Goal: Communication & Community: Share content

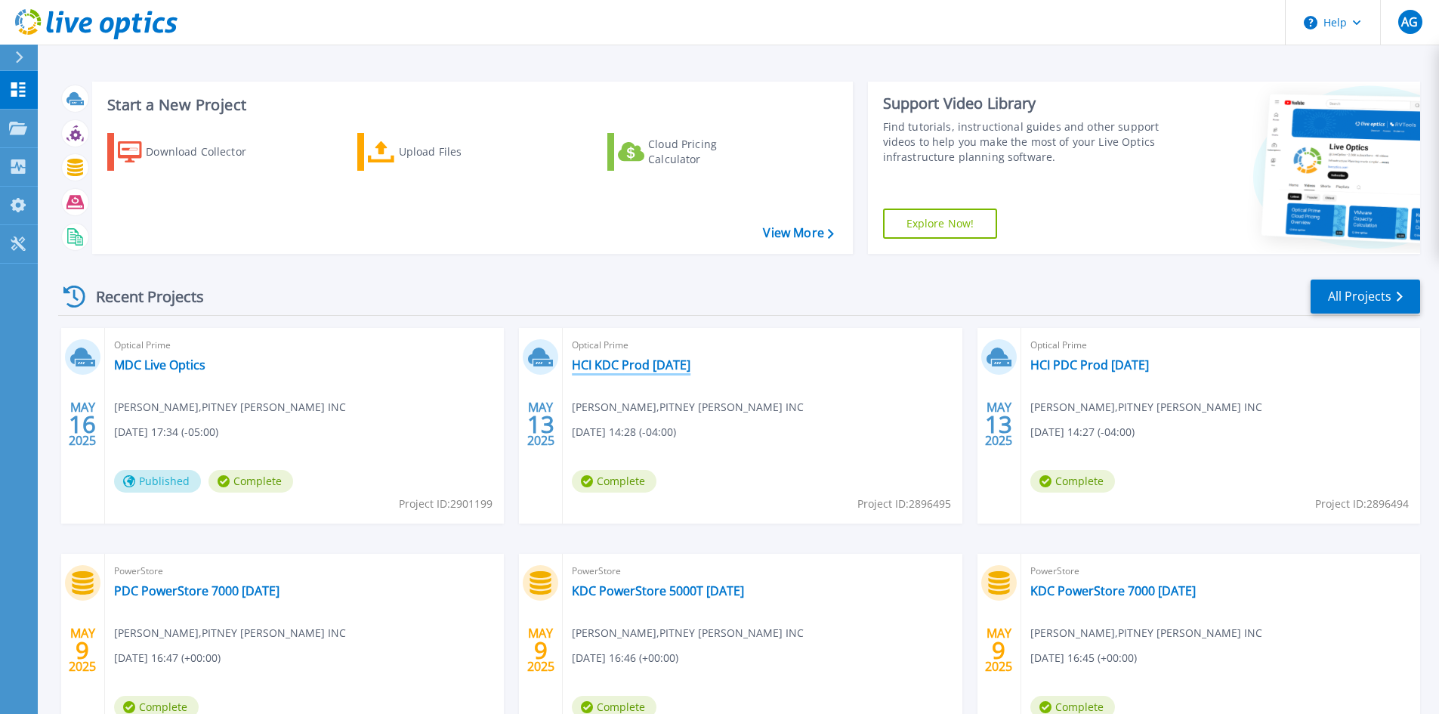
click at [687, 366] on link "HCI KDC Prod [DATE]" at bounding box center [631, 364] width 119 height 15
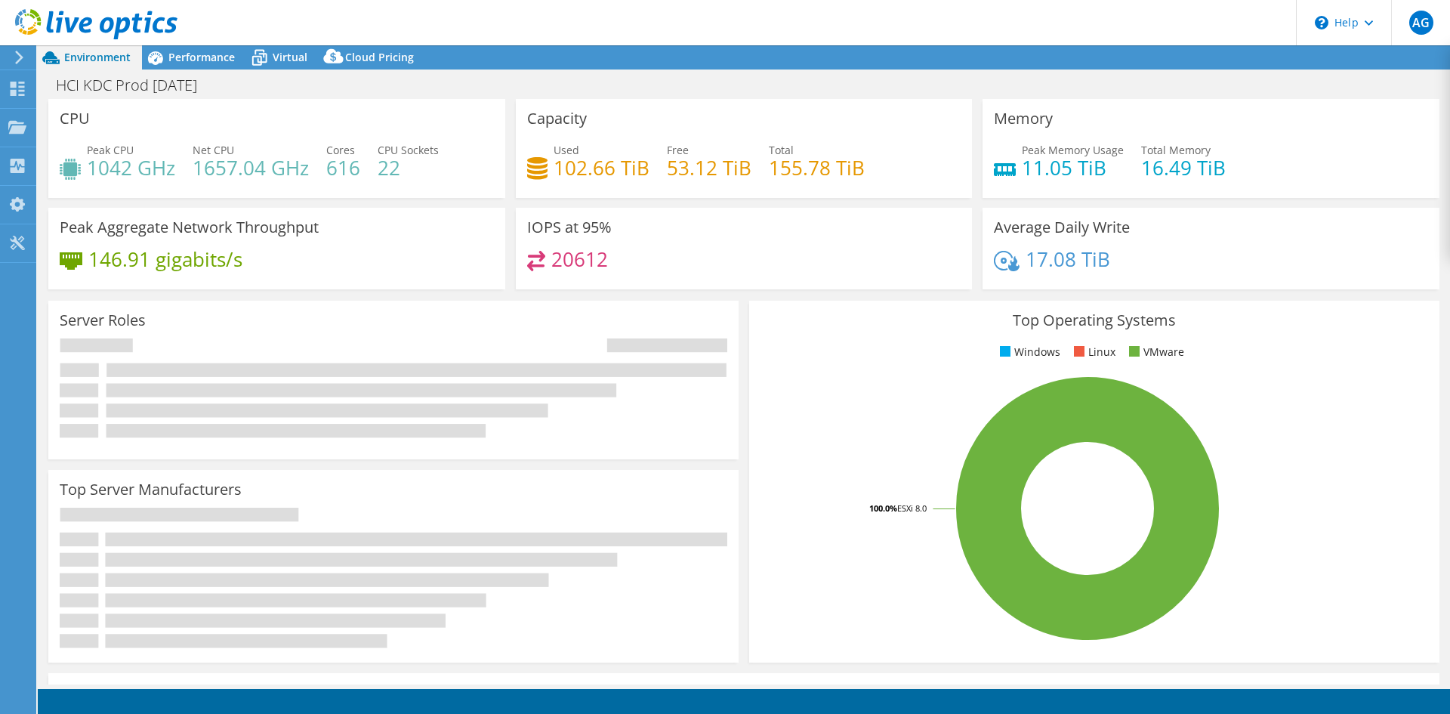
select select "USD"
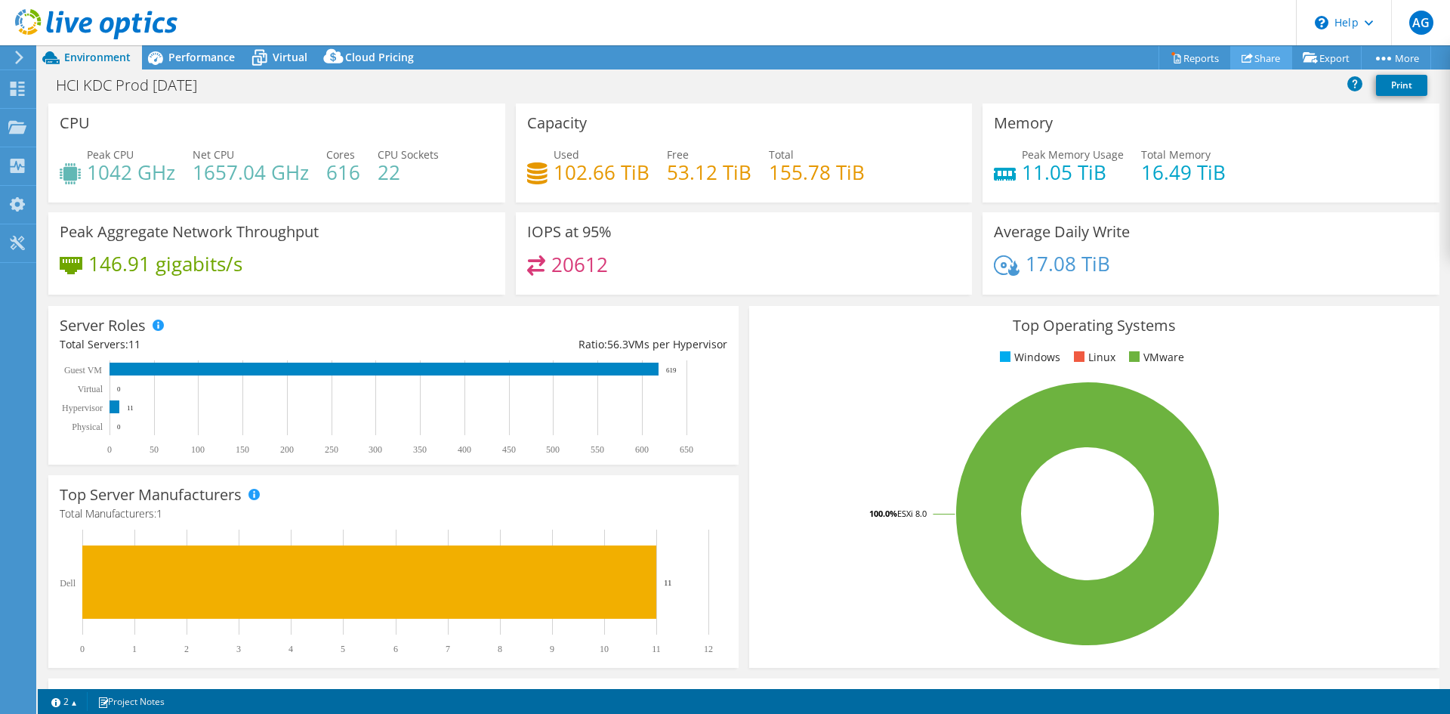
click at [1251, 63] on link "Share" at bounding box center [1262, 57] width 62 height 23
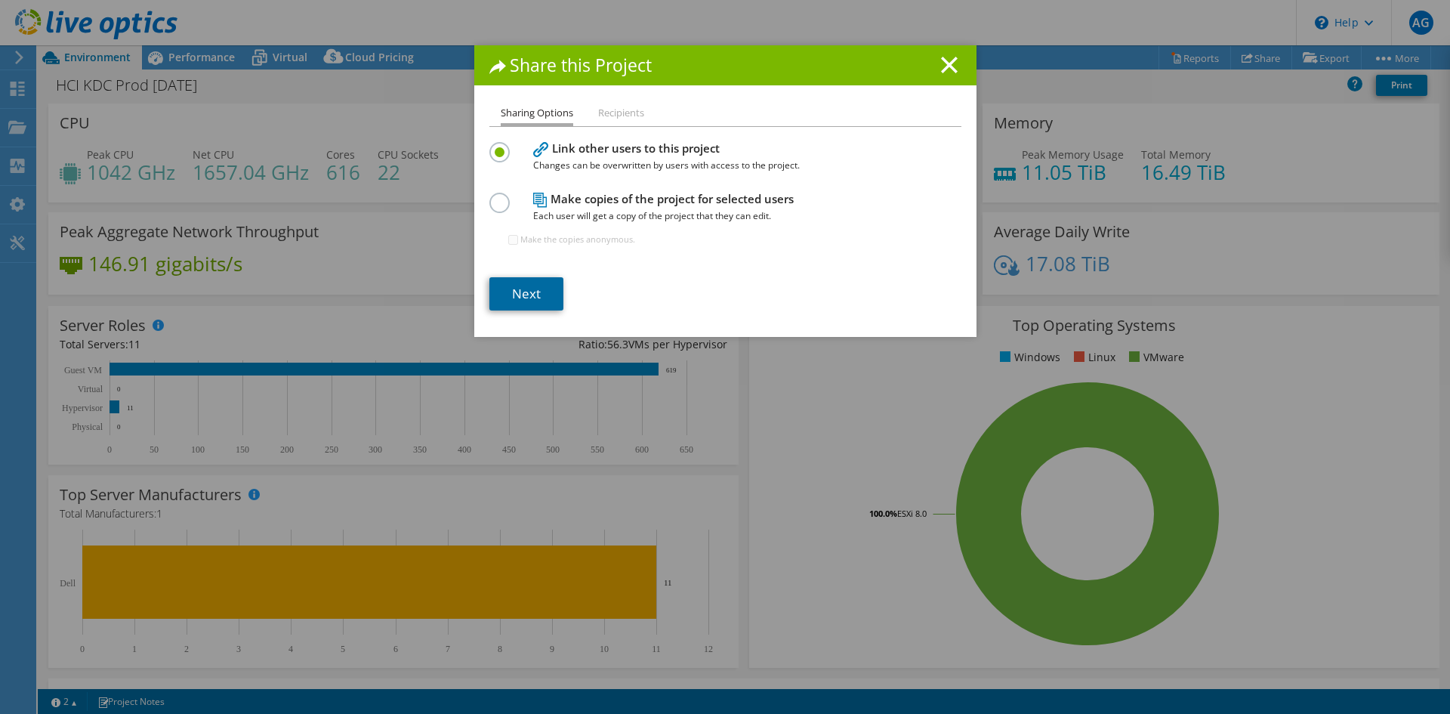
click at [527, 292] on link "Next" at bounding box center [527, 293] width 74 height 33
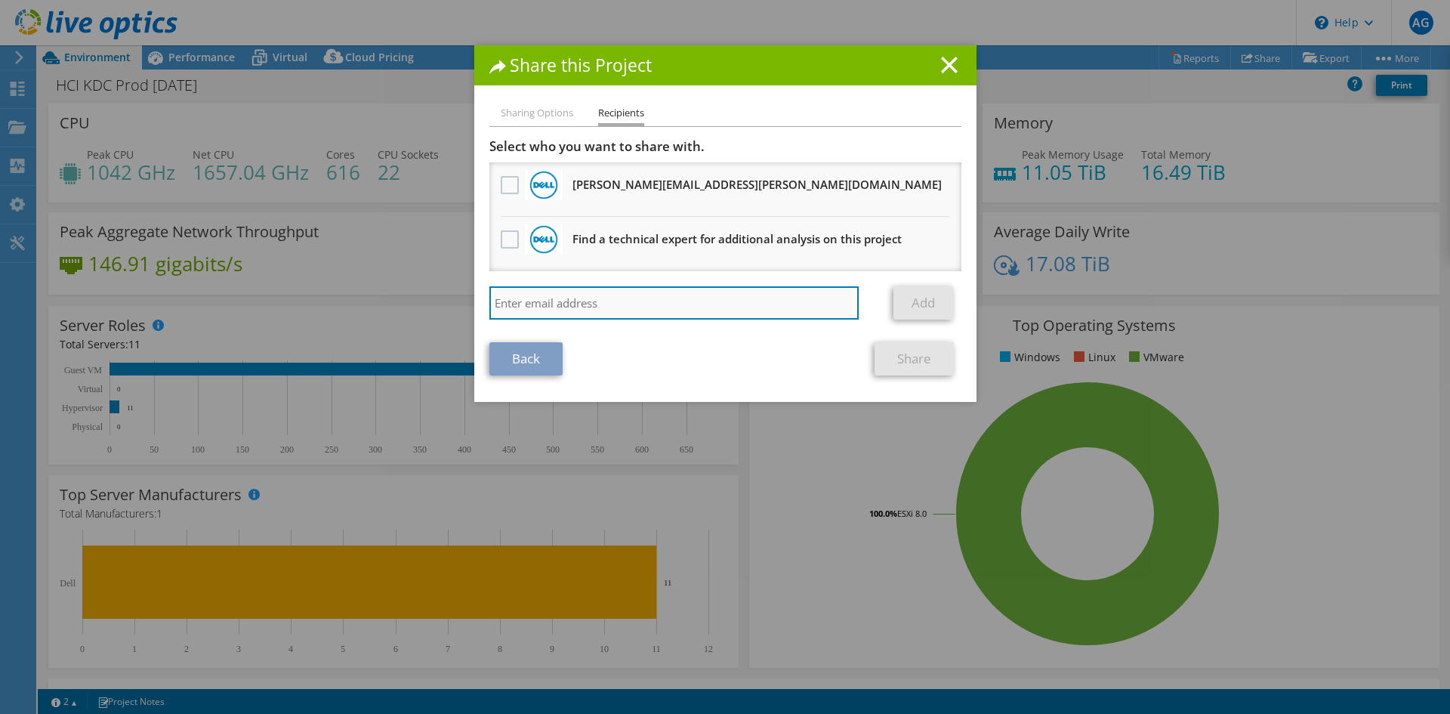
click at [564, 306] on input "search" at bounding box center [675, 302] width 370 height 33
paste input "Raymond Martinez <Raymond.Martinez@Ensono.com>"
type input "Raymond Martinez <Raymond.Martinez@Ensono.com>"
drag, startPoint x: 599, startPoint y: 302, endPoint x: 434, endPoint y: 308, distance: 165.5
click at [435, 307] on div "Share this Project Sharing Options Recipients Link other users to this project …" at bounding box center [725, 356] width 1450 height 623
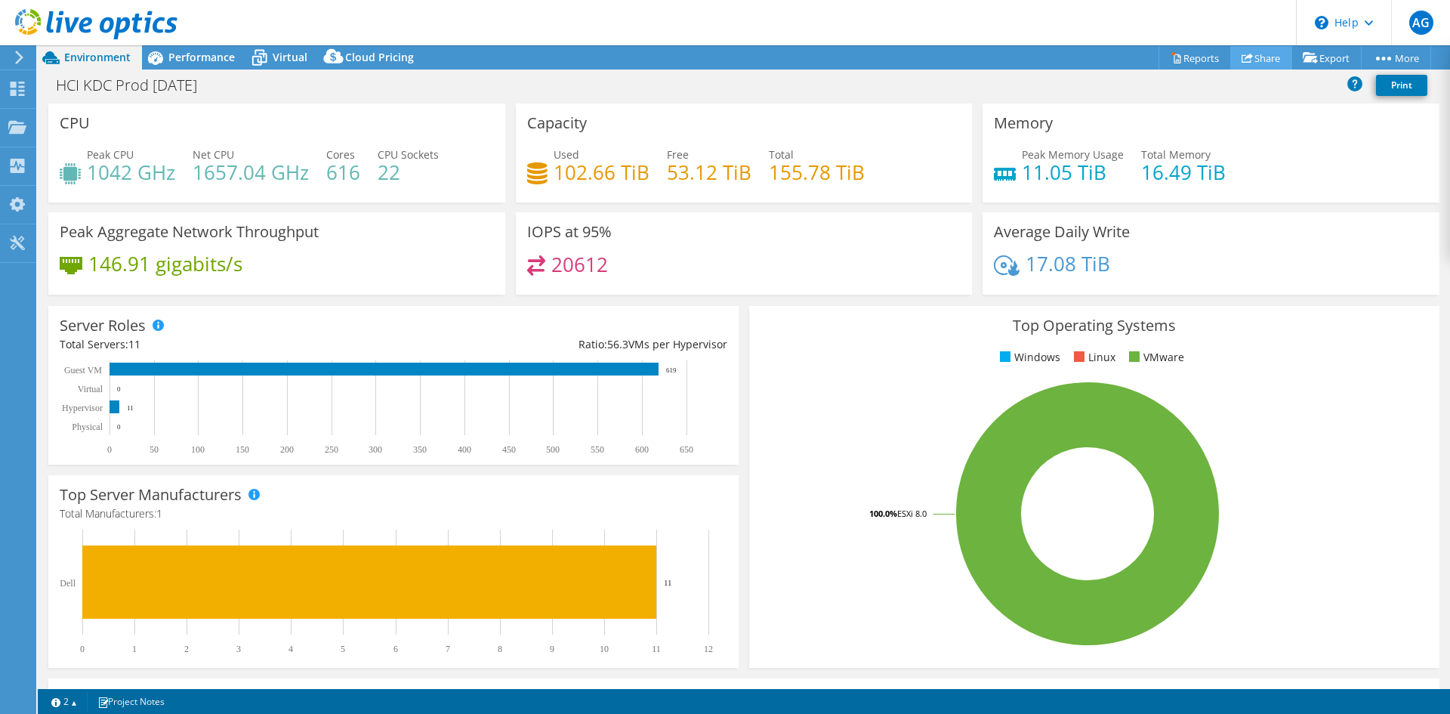
click at [1253, 61] on link "Share" at bounding box center [1262, 57] width 62 height 23
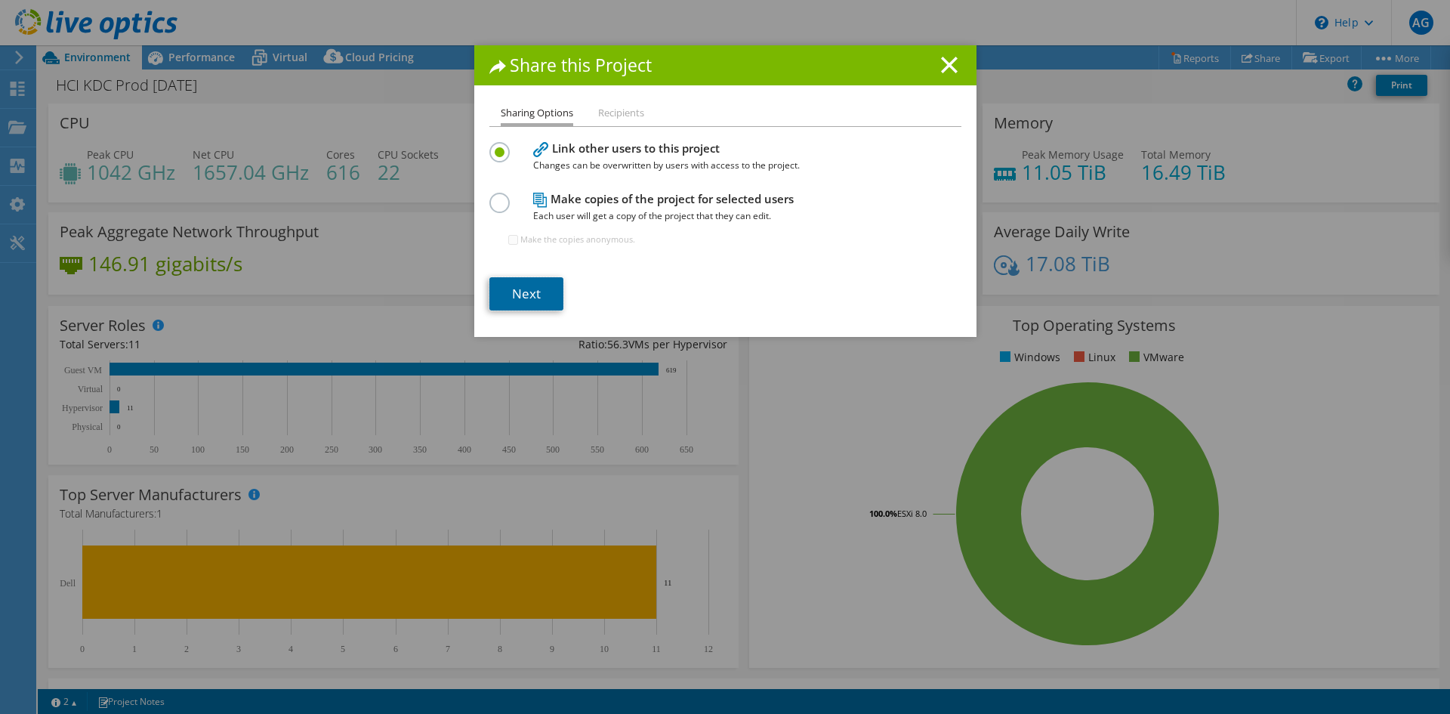
click at [512, 303] on link "Next" at bounding box center [527, 293] width 74 height 33
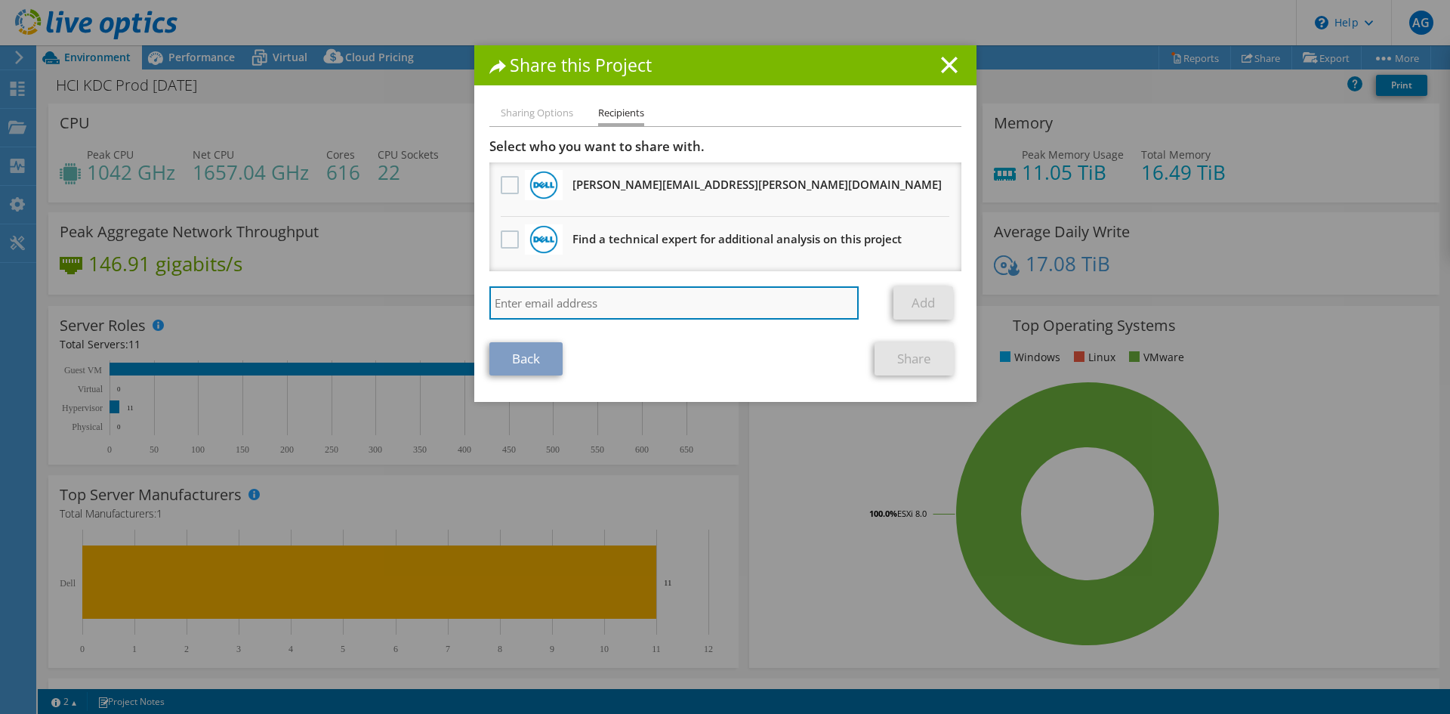
click at [527, 320] on input "search" at bounding box center [675, 302] width 370 height 33
paste input "Raymond Martinez <Raymond.Martinez@Ensono.com>"
click at [598, 302] on input "Raymond Martinez <Raymond.Martinez@Ensono.com>" at bounding box center [675, 302] width 370 height 33
click at [670, 302] on input "Raymond.Martinez@Ensono.com>" at bounding box center [675, 302] width 370 height 33
type input "Raymond.Martinez@Ensono.com"
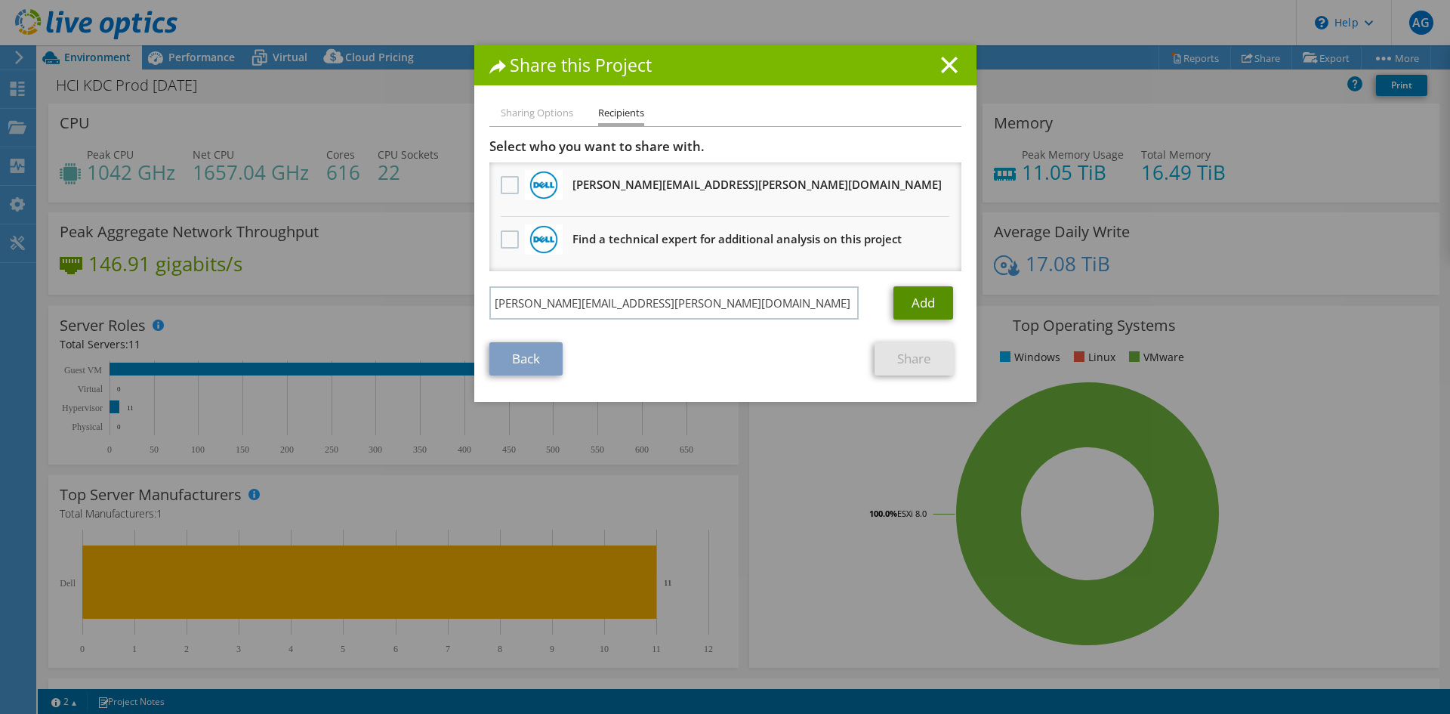
click at [916, 304] on link "Add" at bounding box center [924, 302] width 60 height 33
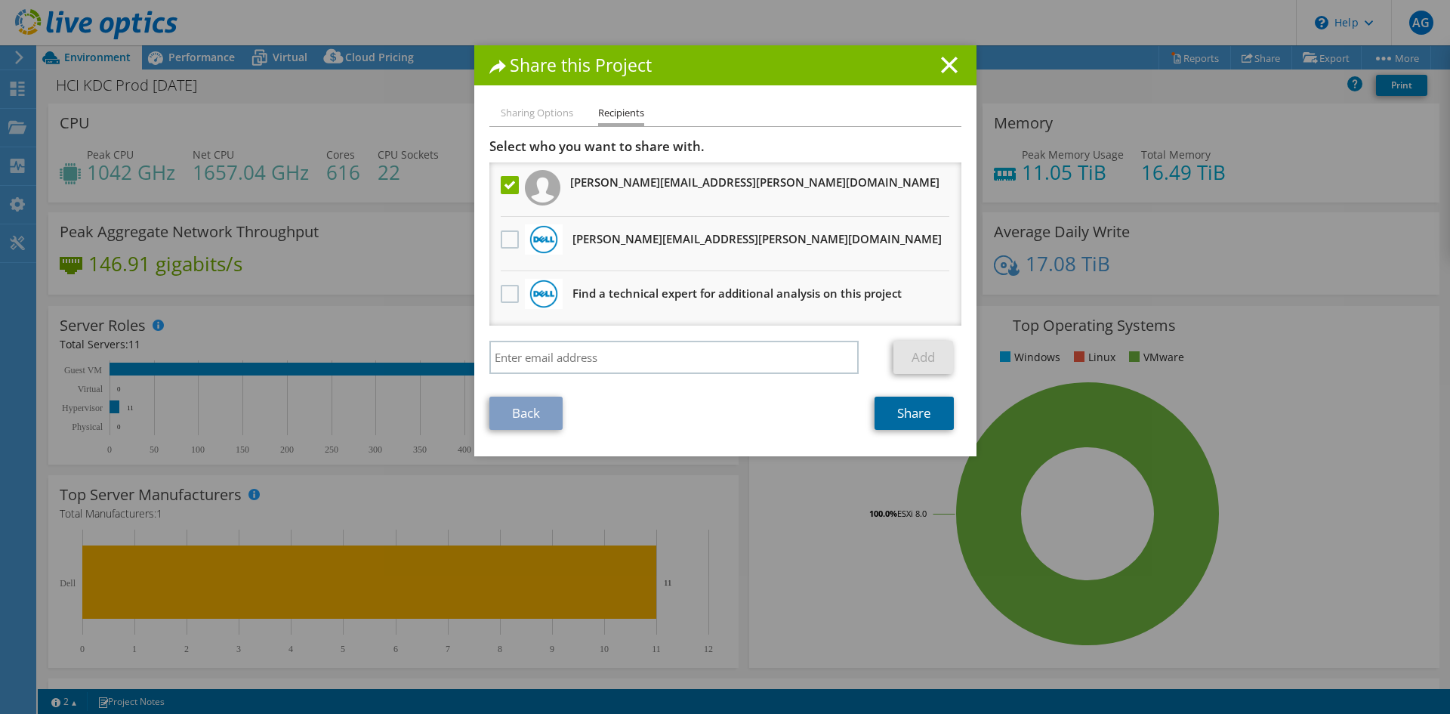
click at [910, 413] on link "Share" at bounding box center [914, 413] width 79 height 33
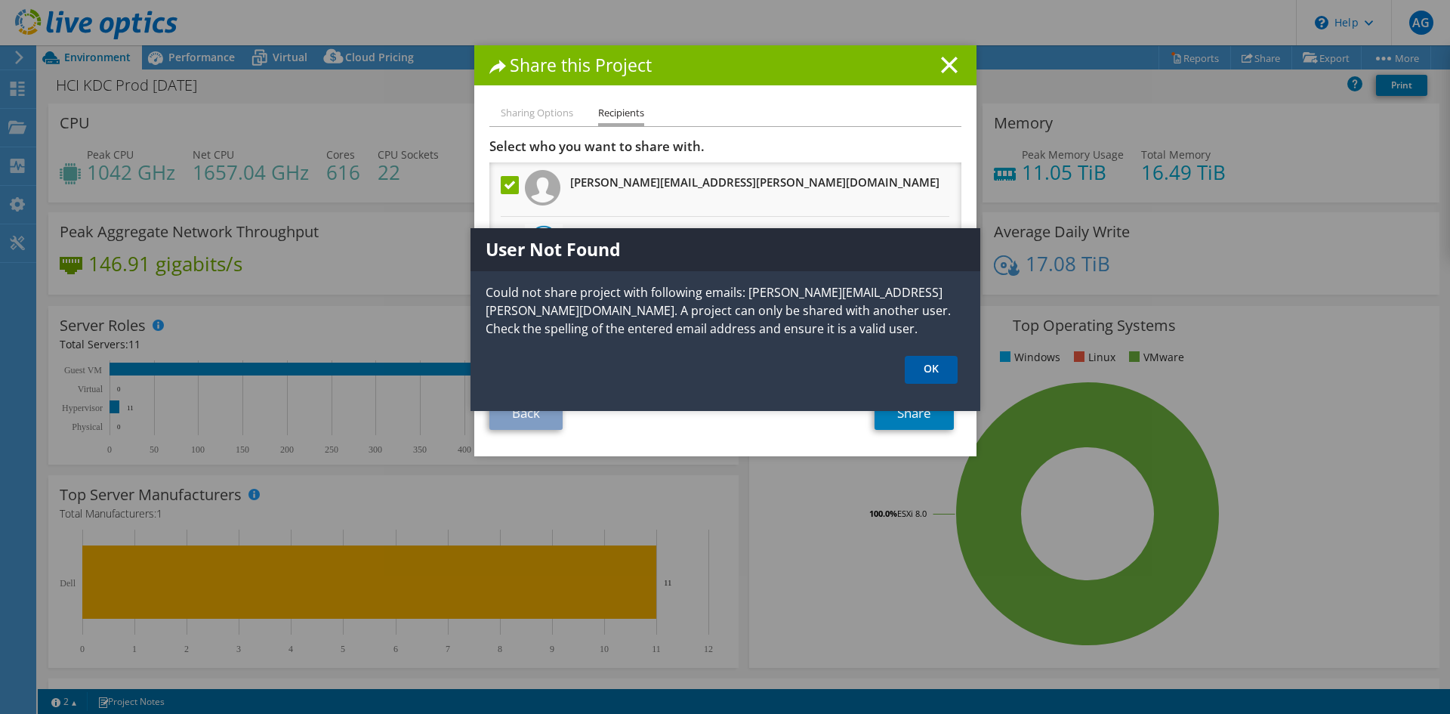
click at [939, 370] on link "OK" at bounding box center [931, 370] width 53 height 28
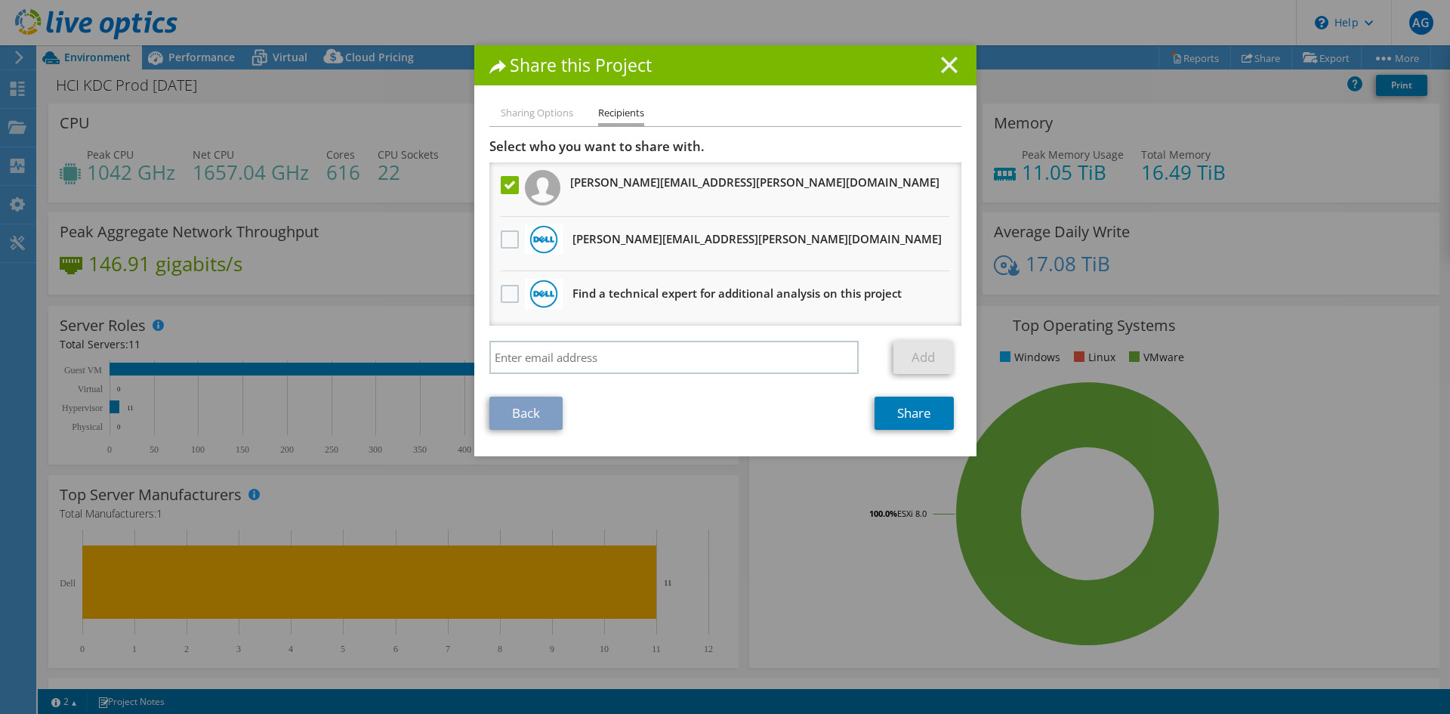
click at [941, 62] on icon at bounding box center [949, 65] width 17 height 17
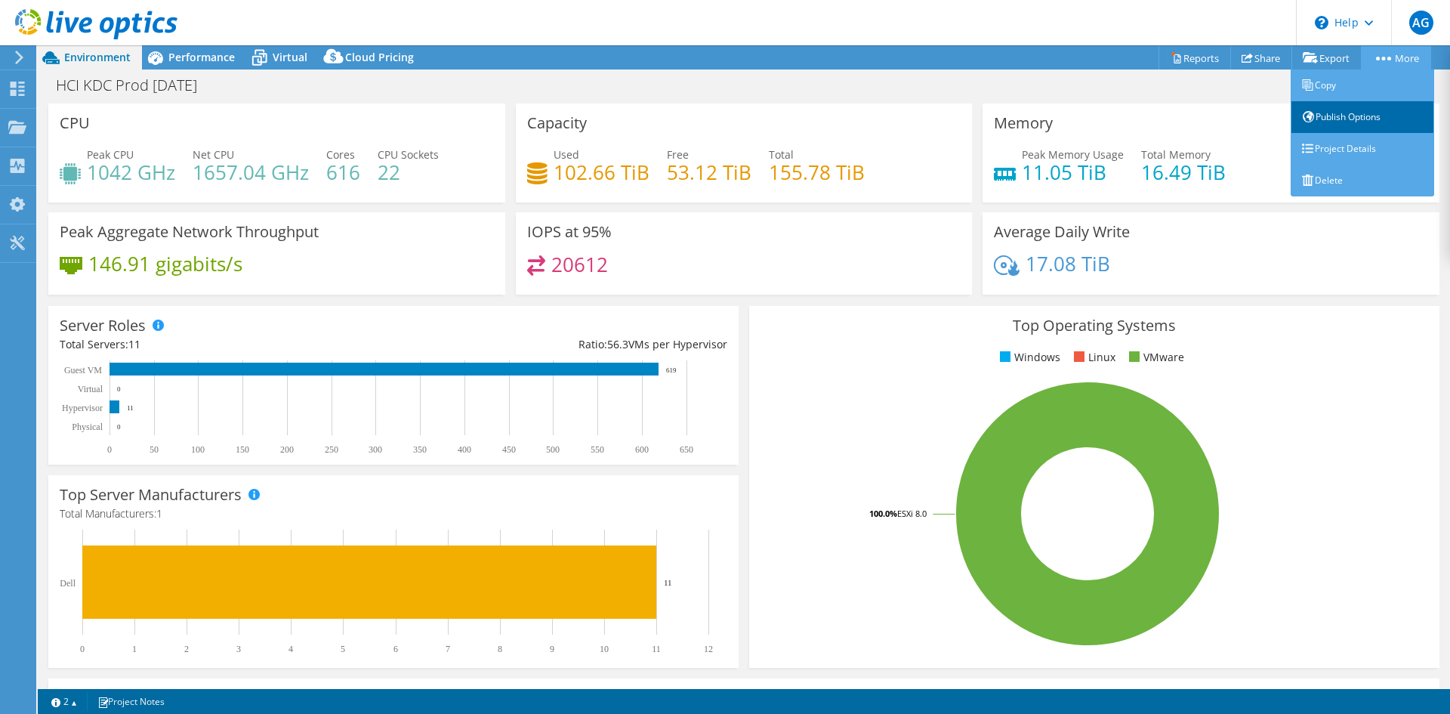
click at [1354, 114] on link "Publish Options" at bounding box center [1363, 117] width 144 height 32
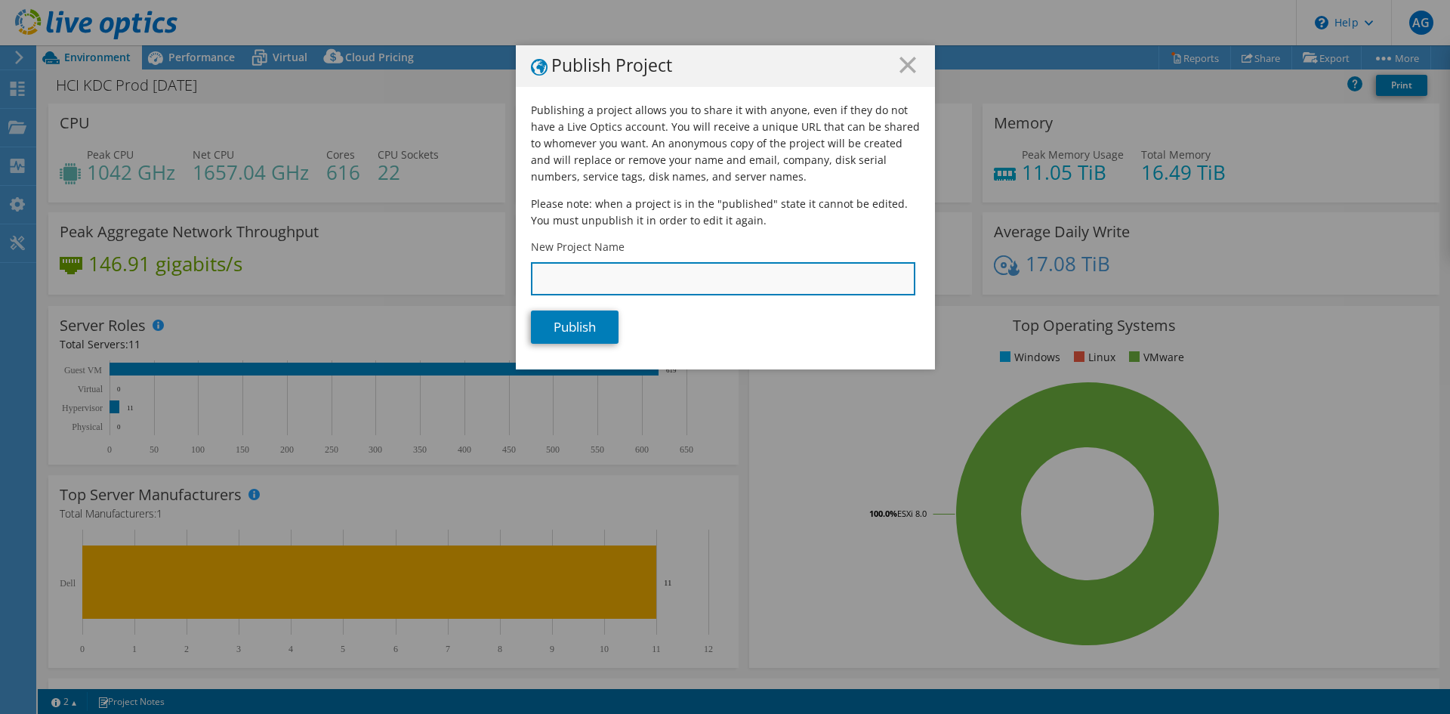
click at [597, 277] on input "New Project Name" at bounding box center [723, 278] width 385 height 33
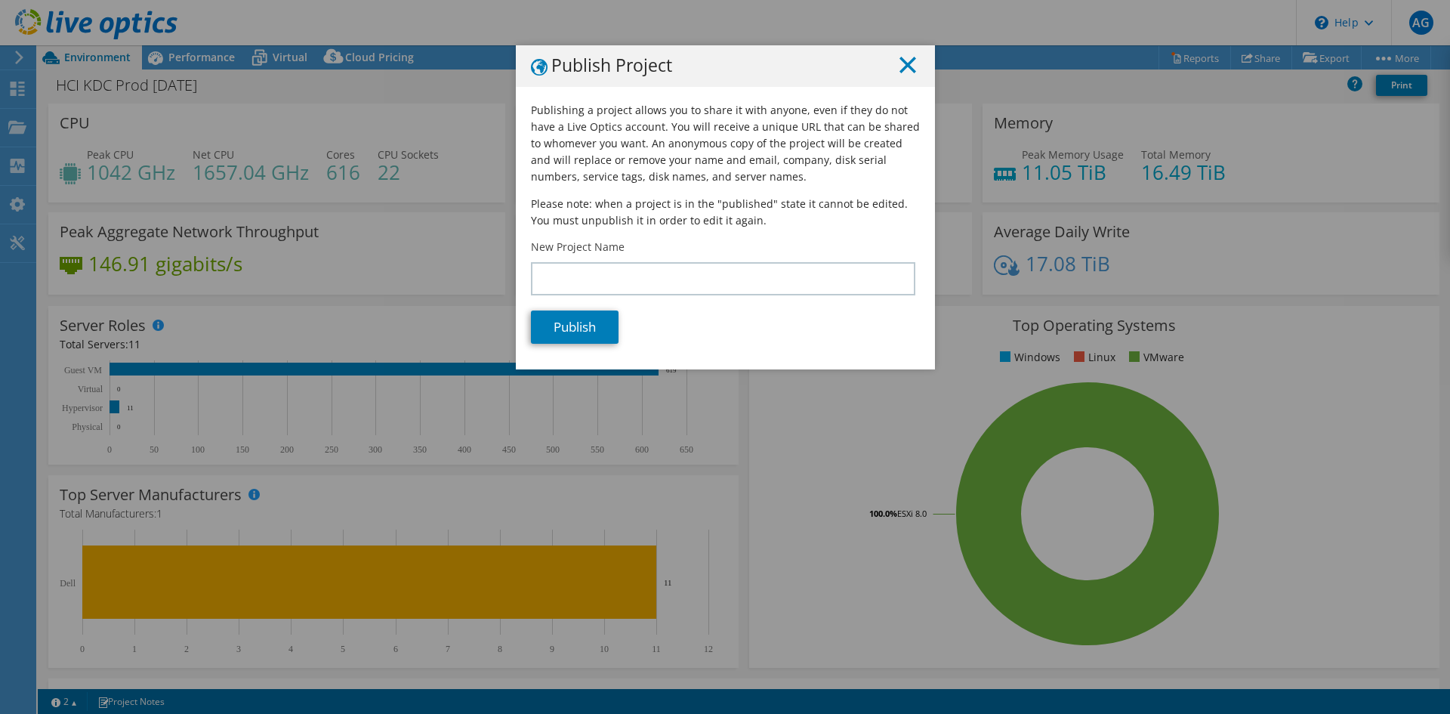
click at [901, 69] on icon at bounding box center [908, 65] width 17 height 17
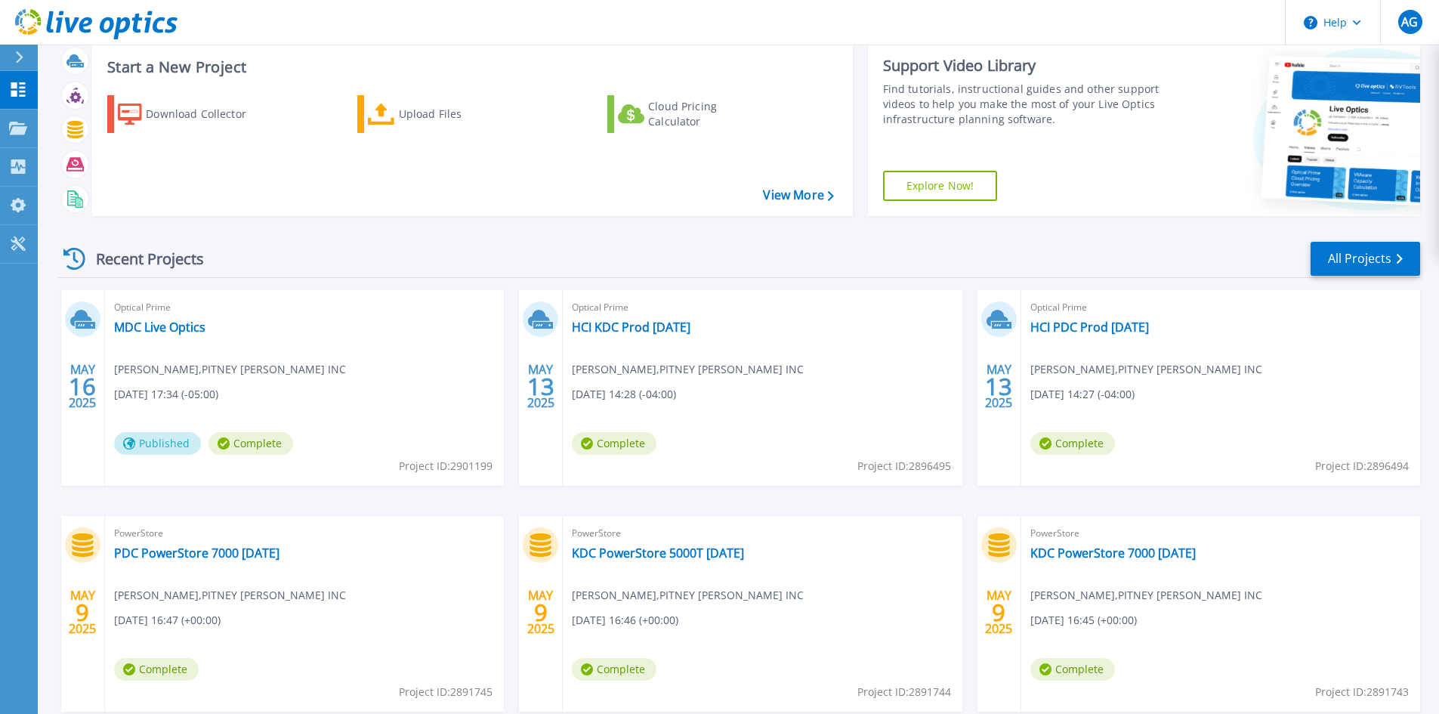
scroll to position [123, 0]
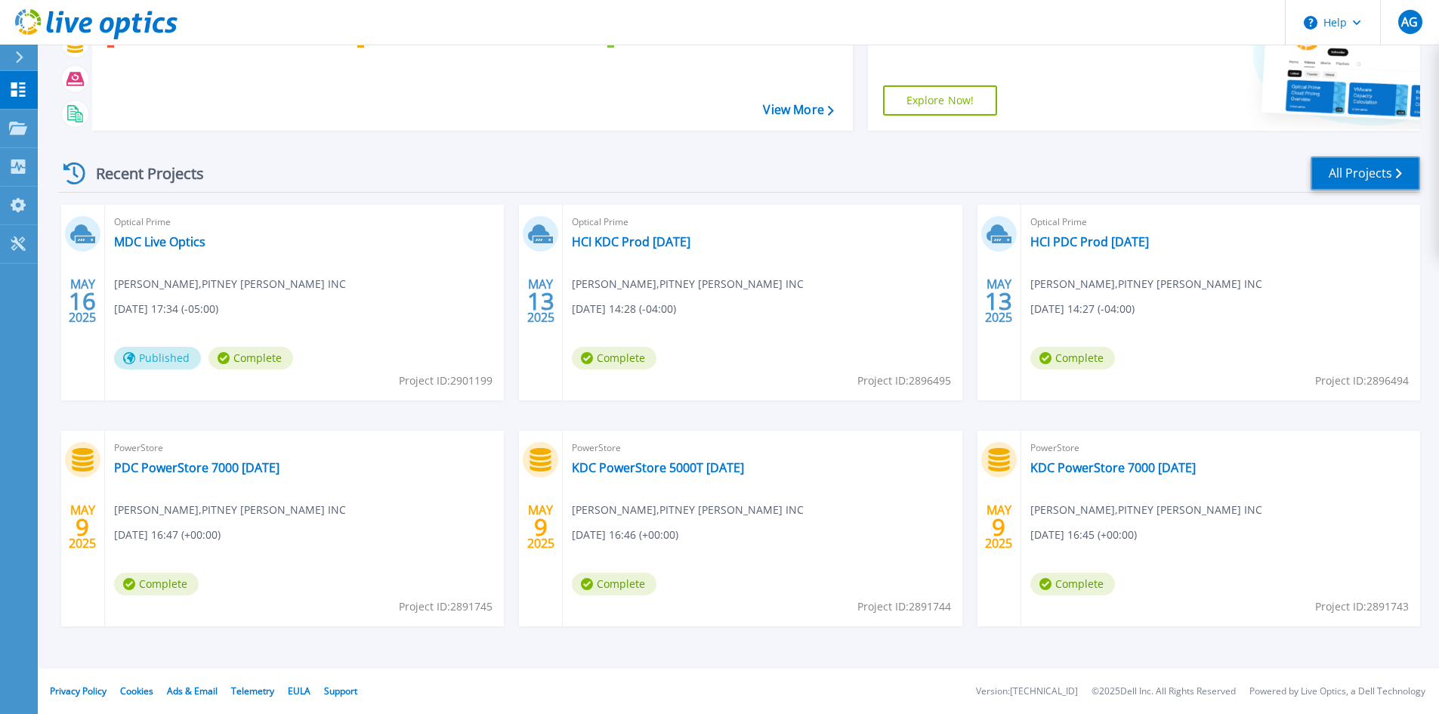
click at [1373, 172] on link "All Projects" at bounding box center [1366, 173] width 110 height 34
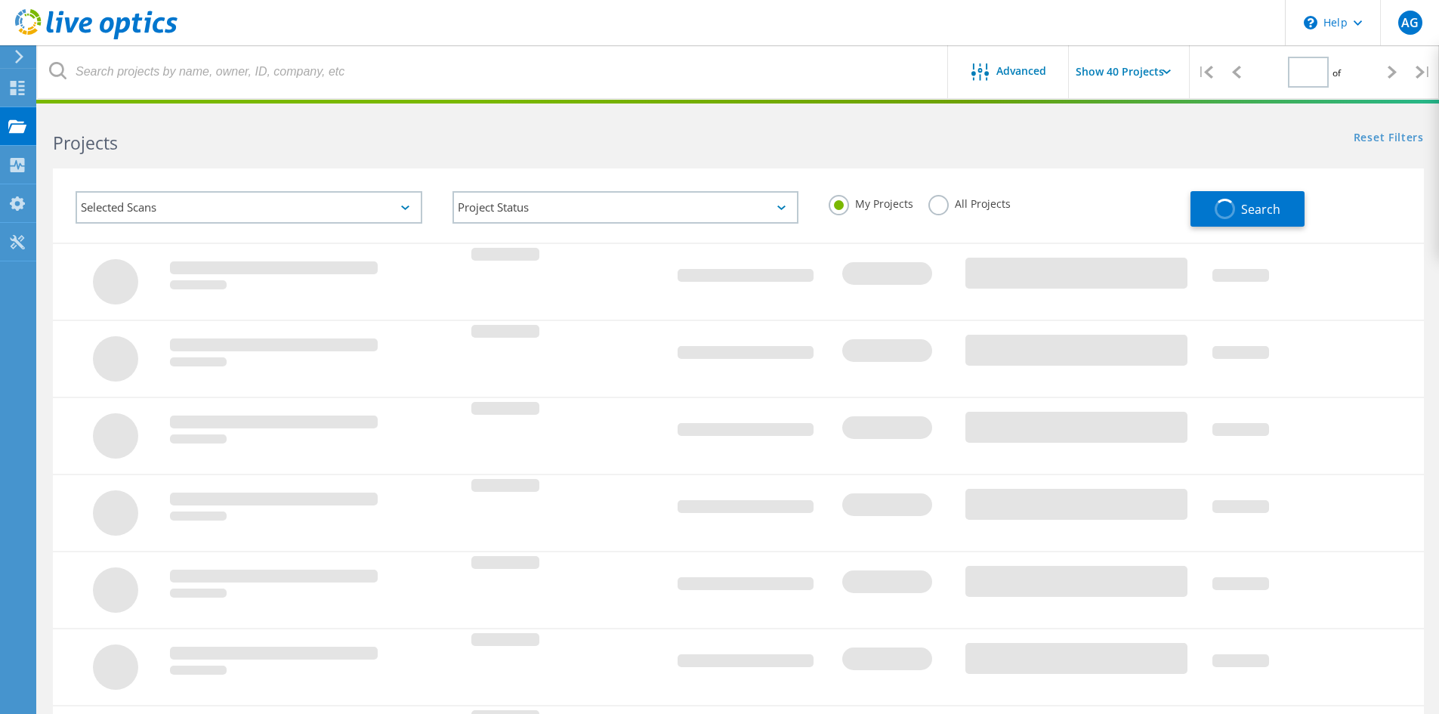
type input "1"
